Goal: Task Accomplishment & Management: Manage account settings

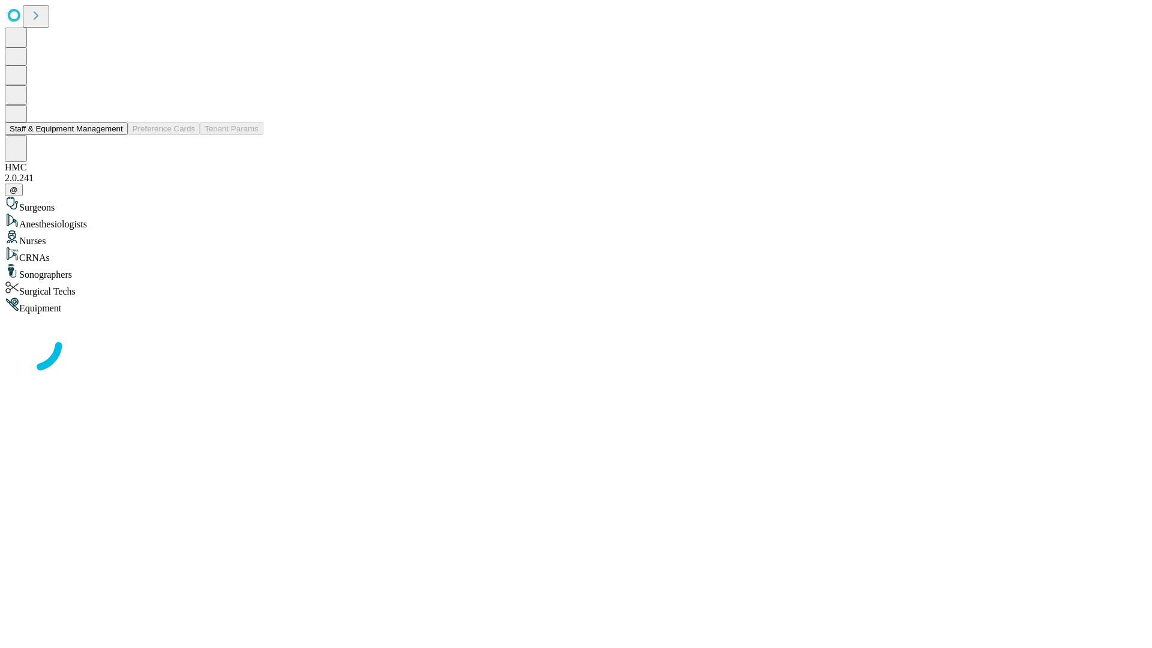
click at [115, 135] on button "Staff & Equipment Management" at bounding box center [66, 128] width 123 height 13
